Goal: Obtain resource: Download file/media

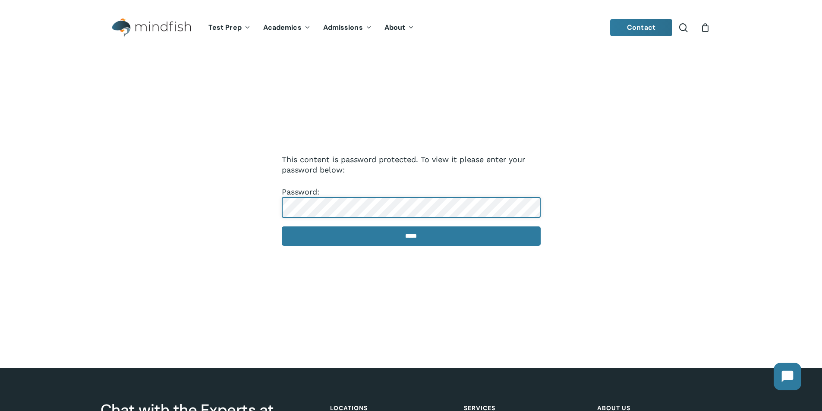
click at [282, 226] on input "*****" at bounding box center [411, 235] width 259 height 19
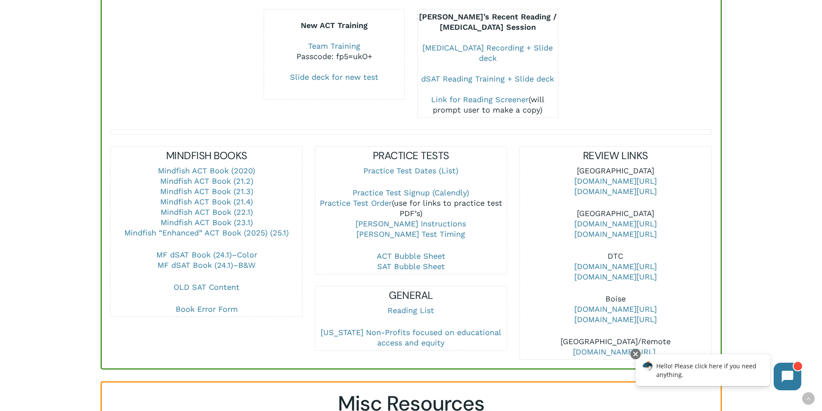
scroll to position [129, 0]
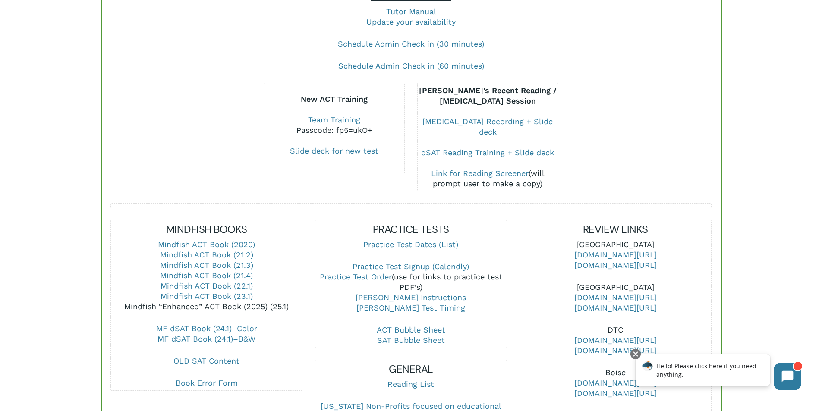
click at [272, 302] on link "Mindfish “Enhanced” ACT Book (2025) (25.1)" at bounding box center [206, 306] width 164 height 9
